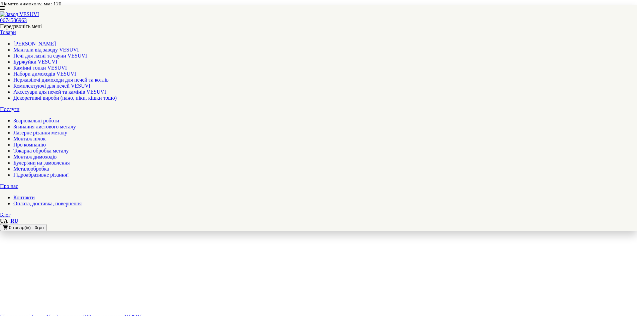
scroll to position [702, 0]
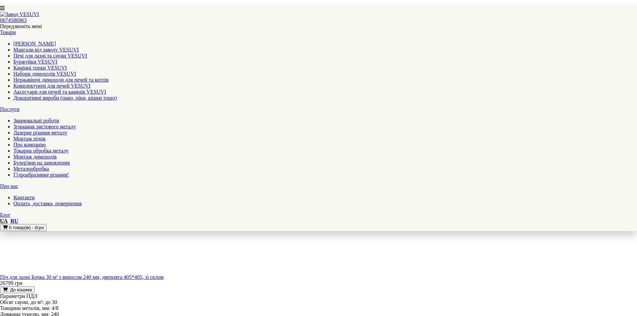
scroll to position [702, 0]
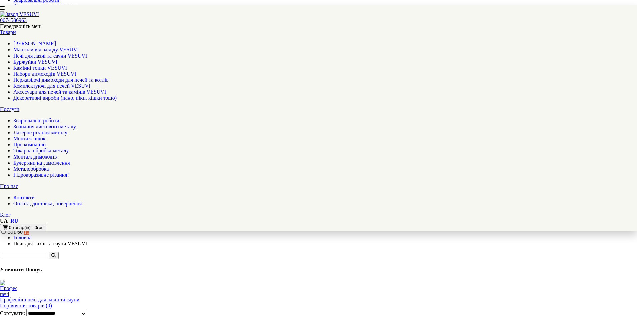
scroll to position [334, 0]
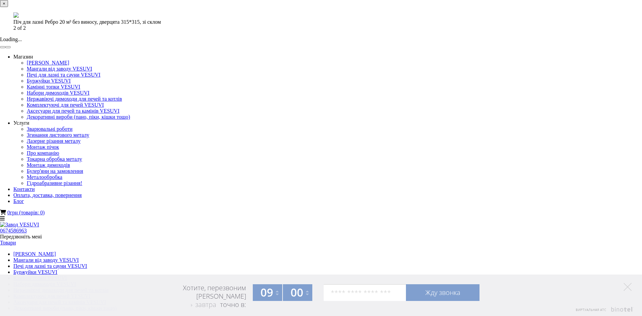
click at [5, 48] on button "button" at bounding box center [2, 47] width 5 height 2
